Goal: Transaction & Acquisition: Purchase product/service

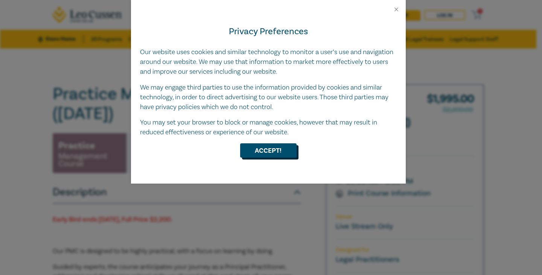
click at [271, 151] on button "Accept!" at bounding box center [268, 150] width 56 height 14
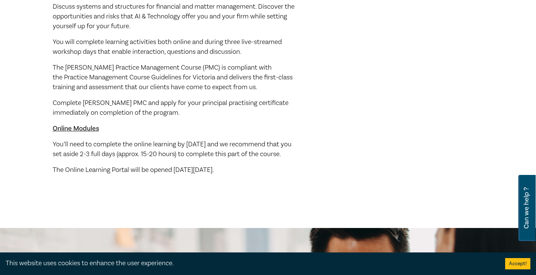
scroll to position [414, 0]
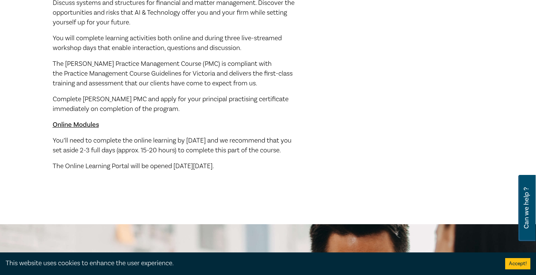
click at [70, 127] on u "Online Modules" at bounding box center [76, 124] width 46 height 9
drag, startPoint x: 134, startPoint y: 143, endPoint x: 207, endPoint y: 157, distance: 74.1
click at [207, 155] on p "You’ll need to complete the online learning by [DATE] and we recommend that you…" at bounding box center [177, 146] width 248 height 20
click at [142, 155] on p "You’ll need to complete the online learning by [DATE] and we recommend that you…" at bounding box center [177, 146] width 248 height 20
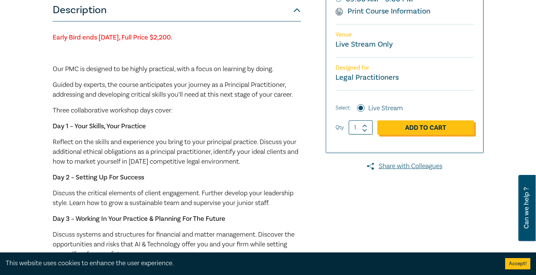
scroll to position [69, 0]
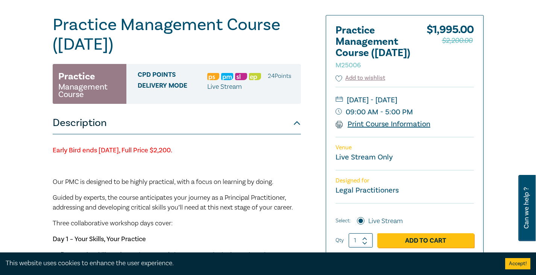
click at [377, 129] on link "Print Course Information" at bounding box center [383, 124] width 95 height 10
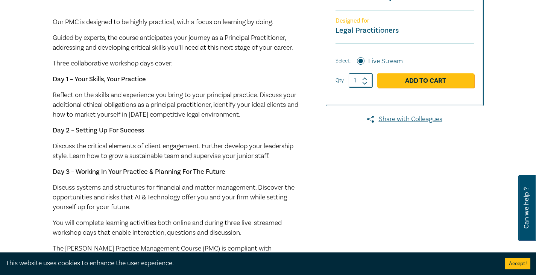
scroll to position [220, 0]
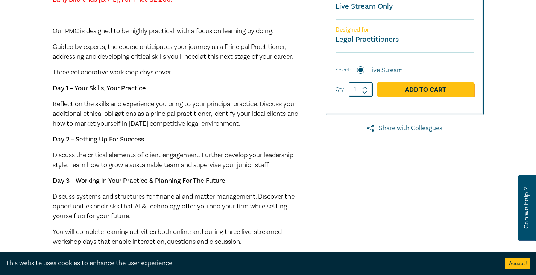
click at [410, 133] on link "Share with Colleagues" at bounding box center [405, 128] width 158 height 10
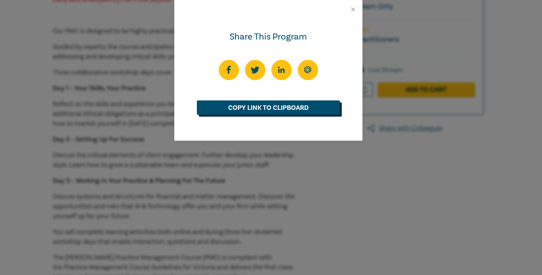
click at [281, 111] on link "Copy Link to Clipboard" at bounding box center [268, 107] width 143 height 14
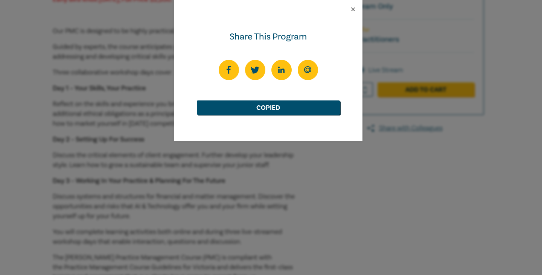
click at [354, 9] on button "Close" at bounding box center [353, 9] width 7 height 7
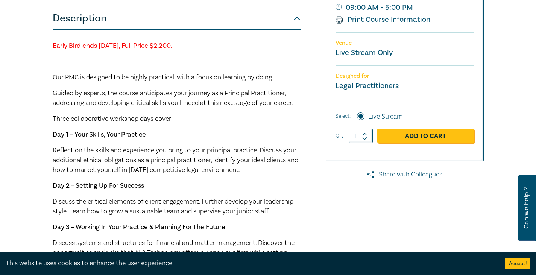
scroll to position [188, 0]
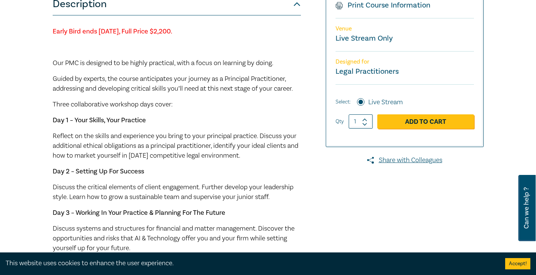
click at [266, 166] on div "Early Bird ends [DATE], Full Price $2,200. Our PMC is designed to be highly pra…" at bounding box center [177, 212] width 248 height 370
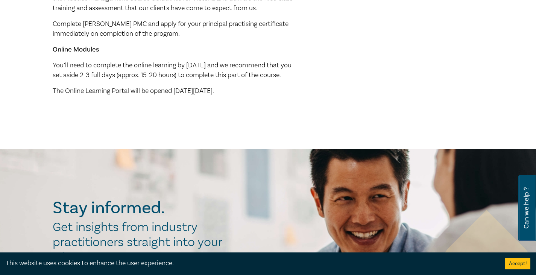
scroll to position [414, 0]
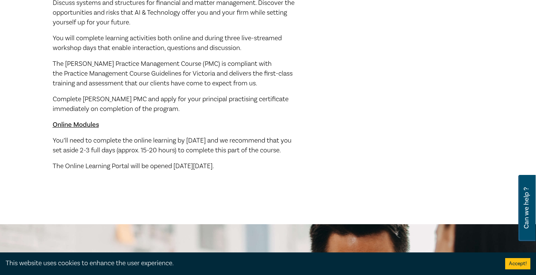
click at [90, 125] on u "Online Modules" at bounding box center [76, 124] width 46 height 9
click at [94, 142] on span "You’ll need to complete the online learning by [DATE] and we recommend that you…" at bounding box center [172, 145] width 239 height 18
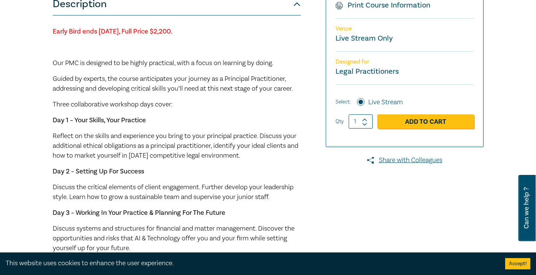
scroll to position [151, 0]
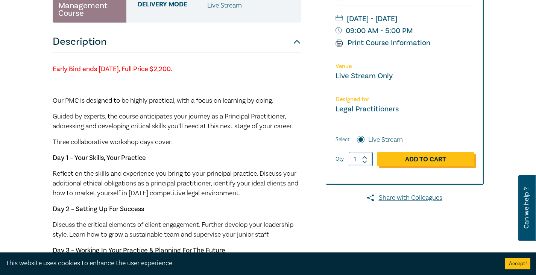
click at [425, 166] on link "Add to Cart" at bounding box center [425, 159] width 97 height 14
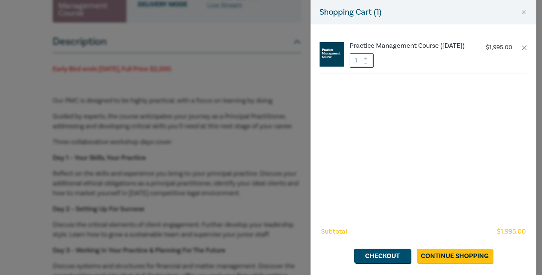
click at [247, 202] on div "Shopping Cart ( 1 ) Practice Management Course ([DATE]) $ 1,995.00 1 Subtotal $…" at bounding box center [271, 137] width 542 height 275
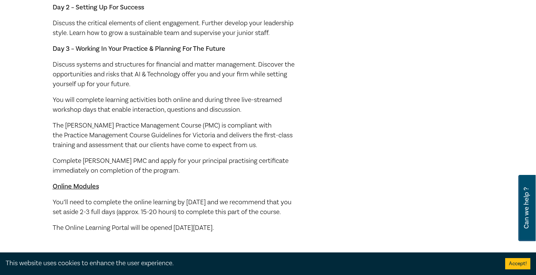
scroll to position [339, 0]
